Goal: Check status: Check status

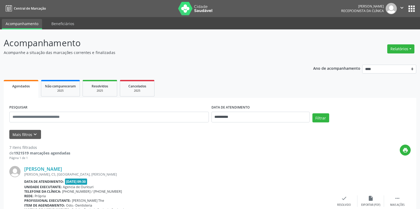
click at [413, 7] on button "apps" at bounding box center [411, 8] width 9 height 9
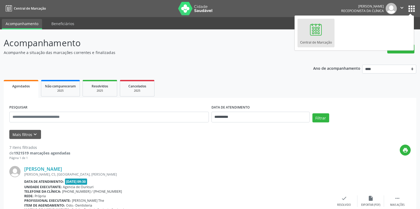
click at [323, 30] on div at bounding box center [316, 29] width 16 height 16
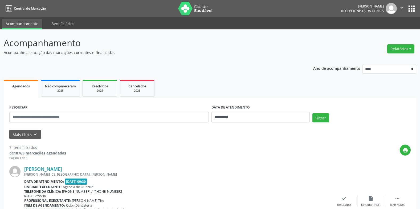
click at [403, 7] on icon "" at bounding box center [402, 8] width 6 height 6
click at [53, 85] on span "Não compareceram" at bounding box center [60, 86] width 31 height 5
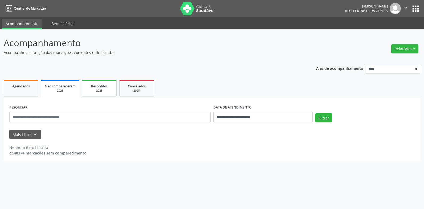
click at [91, 91] on div "2025" at bounding box center [99, 91] width 27 height 4
click at [125, 88] on div "Cancelados" at bounding box center [137, 86] width 27 height 6
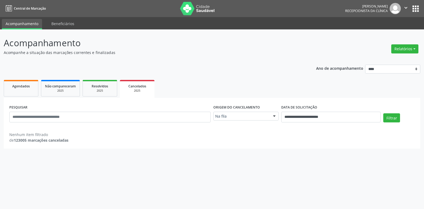
click at [120, 80] on link "Cancelados 2025" at bounding box center [137, 89] width 35 height 18
click at [407, 7] on icon "" at bounding box center [406, 8] width 6 height 6
click at [388, 33] on link "Sair" at bounding box center [392, 32] width 37 height 7
